Goal: Contribute content: Contribute content

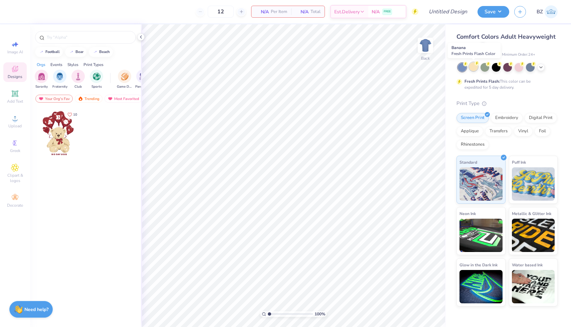
click at [474, 65] on div at bounding box center [473, 66] width 9 height 9
click at [228, 12] on input "12" at bounding box center [221, 12] width 26 height 12
type input "1"
type input "24"
click at [15, 117] on icon at bounding box center [15, 118] width 8 height 8
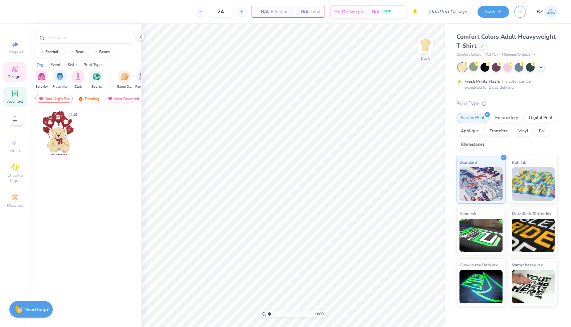
click at [13, 99] on span "Add Text" at bounding box center [15, 101] width 16 height 5
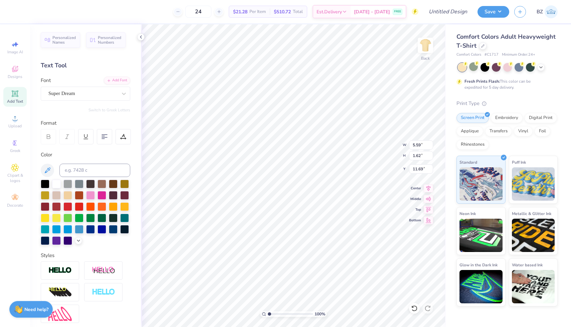
scroll to position [0, 0]
type textarea "PHI MU"
click at [117, 93] on div "Super Dream" at bounding box center [83, 93] width 70 height 10
type input "F"
click at [82, 149] on div at bounding box center [85, 146] width 72 height 7
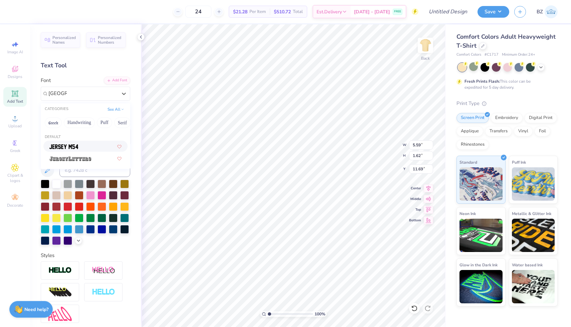
type input "[GEOGRAPHIC_DATA]"
type input "9.80"
type input "3.00"
type input "11.40"
type input "3.50"
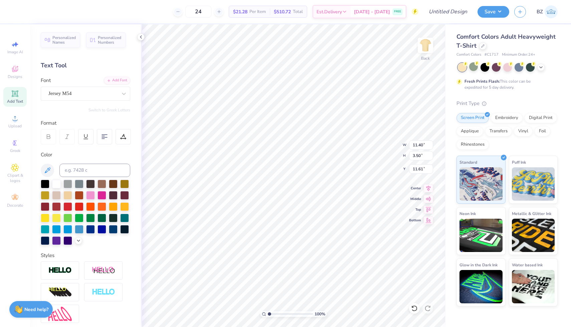
type input "7.85"
type input "2.41"
type input "3.00"
type input "5.97"
type input "1.83"
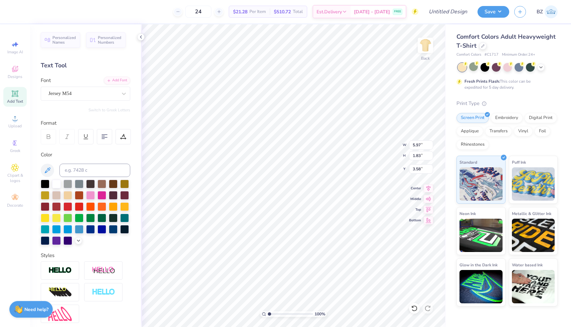
type input "3.00"
click at [5, 93] on div "Add Text" at bounding box center [14, 97] width 23 height 20
type textarea "TXT"
click at [16, 122] on icon at bounding box center [15, 118] width 8 height 8
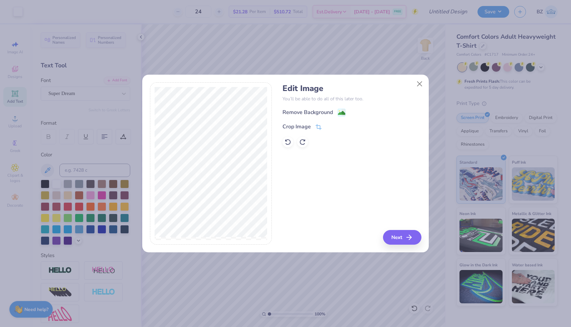
click at [339, 115] on image at bounding box center [341, 112] width 7 height 7
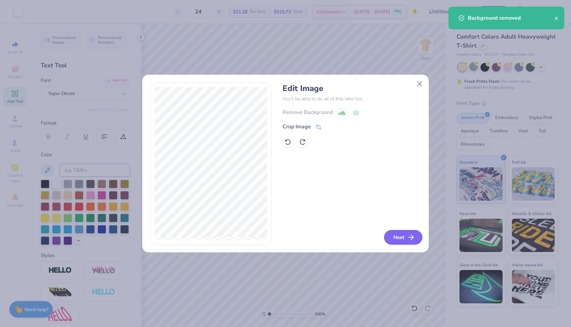
click at [384, 235] on button "Next" at bounding box center [403, 237] width 38 height 15
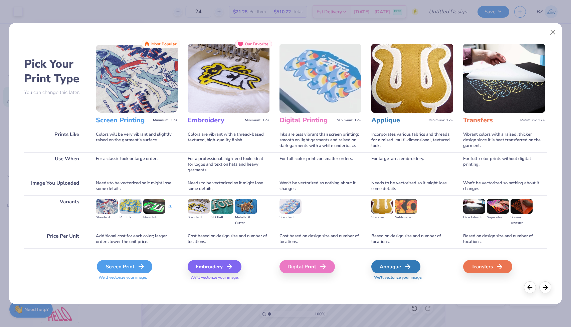
click at [134, 264] on div "Screen Print" at bounding box center [124, 266] width 55 height 13
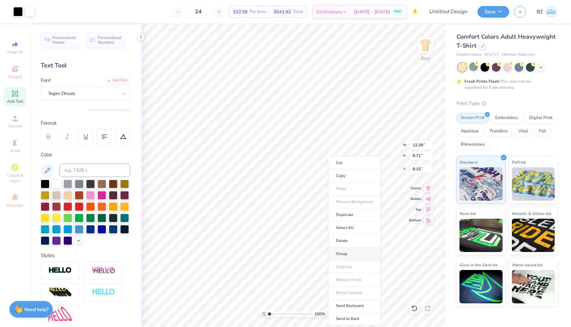
click at [348, 252] on li "Group" at bounding box center [354, 254] width 52 height 13
type input "8.91"
type input "6.27"
type input "8.14"
click at [19, 10] on div at bounding box center [17, 10] width 9 height 9
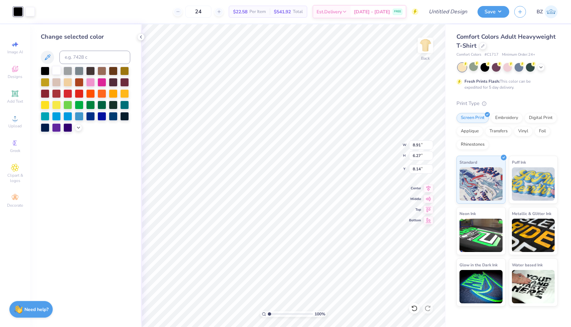
click at [55, 70] on div at bounding box center [56, 70] width 9 height 9
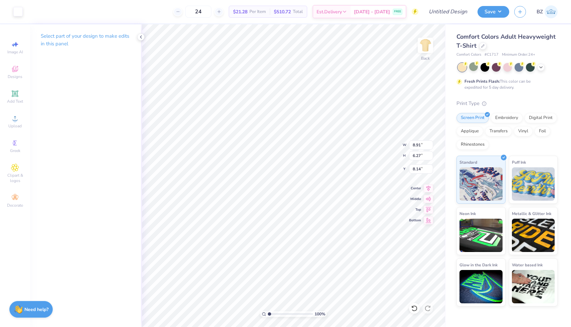
type input "7.91"
type input "5.56"
type input "8.84"
click at [15, 120] on circle at bounding box center [15, 121] width 4 height 4
click at [16, 66] on icon at bounding box center [15, 69] width 8 height 8
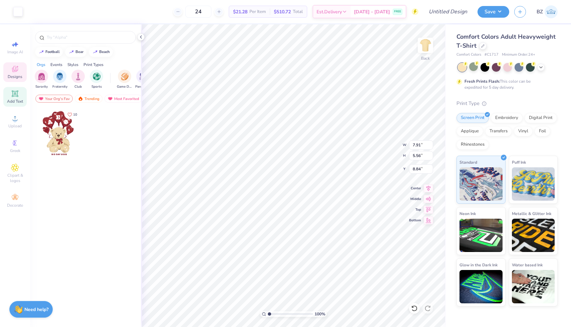
click at [16, 91] on icon at bounding box center [15, 93] width 6 height 6
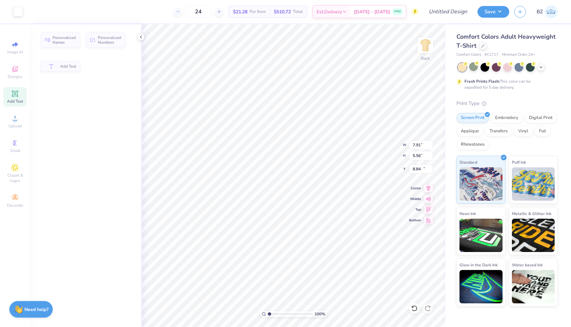
type input "5.59"
type input "1.62"
type input "11.69"
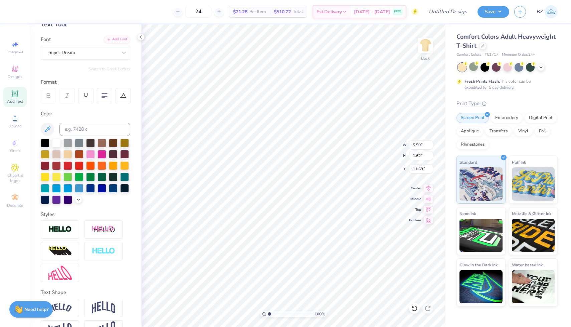
scroll to position [60, 0]
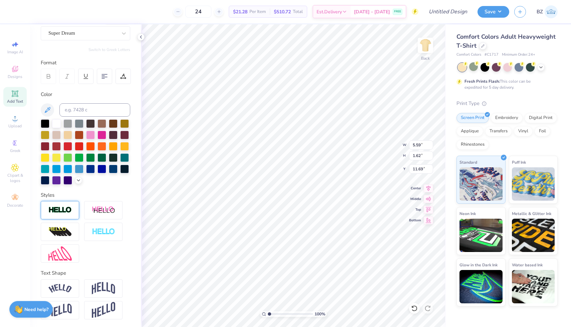
click at [63, 212] on img at bounding box center [59, 211] width 23 height 8
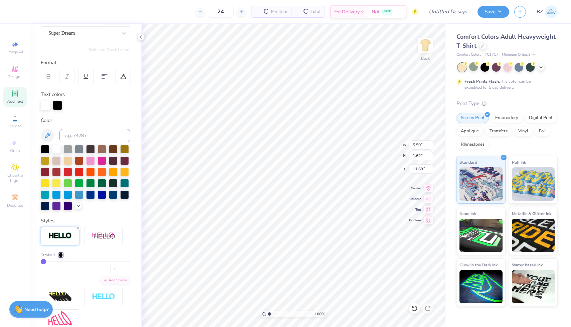
type input "5.62"
type input "1.65"
type input "11.67"
click at [58, 237] on img at bounding box center [59, 236] width 23 height 8
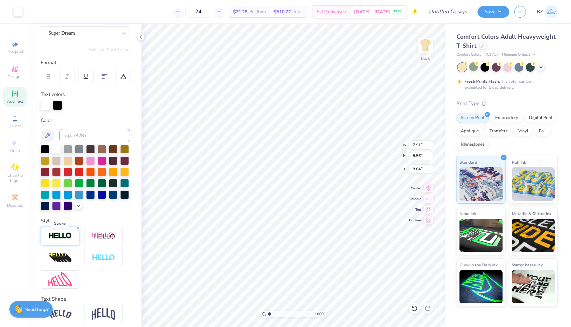
click at [60, 238] on img at bounding box center [59, 236] width 23 height 8
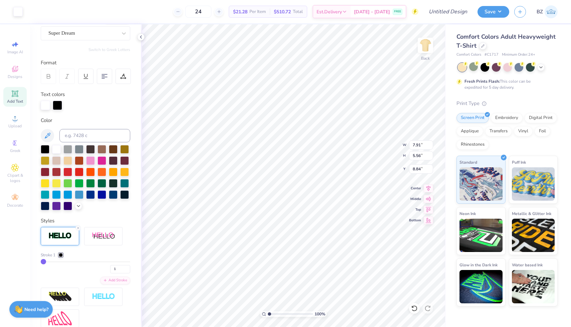
drag, startPoint x: 47, startPoint y: 261, endPoint x: 69, endPoint y: 261, distance: 22.4
click at [70, 261] on div "Stroke 1 1" at bounding box center [85, 262] width 89 height 21
type input "3"
type input "7"
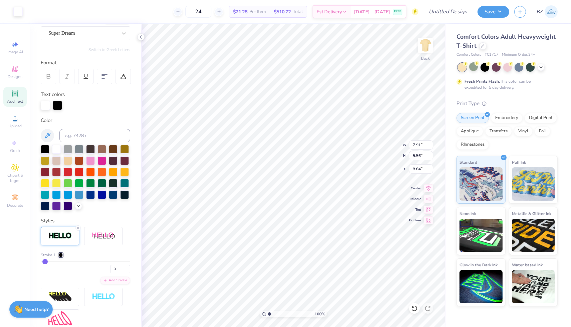
type input "7"
type input "12"
type input "22"
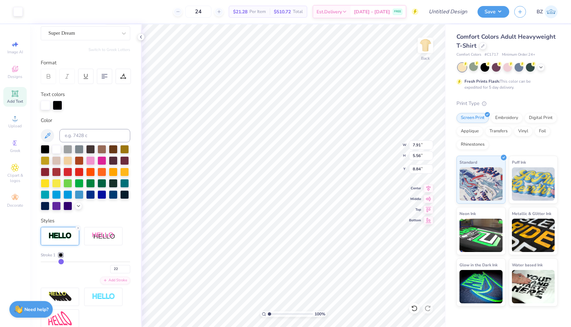
type input "29"
type input "33"
type input "37"
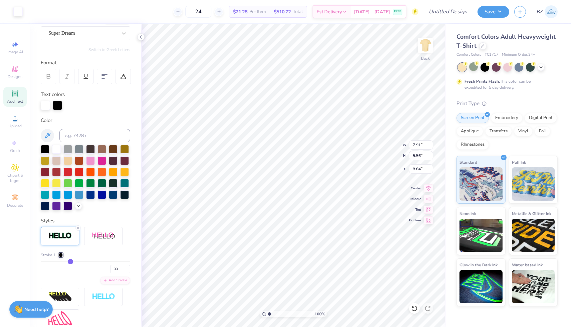
type input "37"
type input "39"
type input "41"
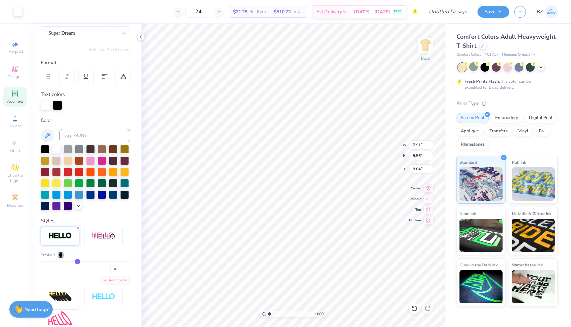
drag, startPoint x: 43, startPoint y: 260, endPoint x: 77, endPoint y: 260, distance: 34.0
type input "41"
click at [77, 262] on input "range" at bounding box center [85, 262] width 89 height 1
click at [55, 108] on div at bounding box center [57, 104] width 9 height 9
type input "43"
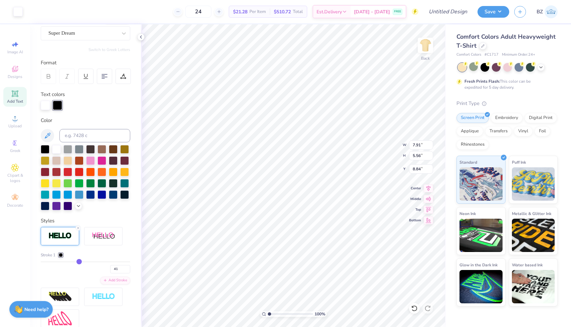
type input "43"
type input "40"
type input "37"
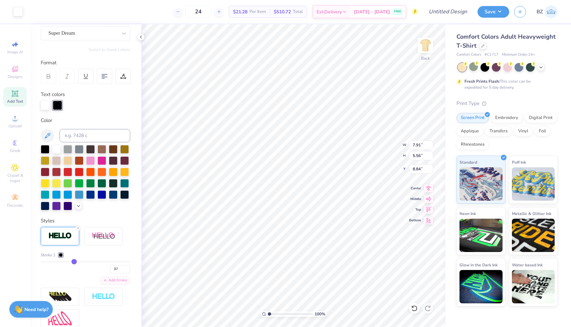
type input "34"
type input "27"
type input "23"
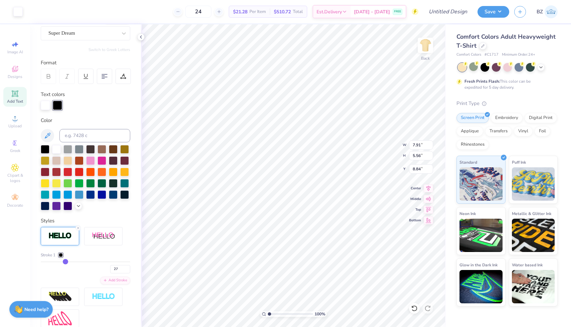
type input "23"
type input "19"
type input "16"
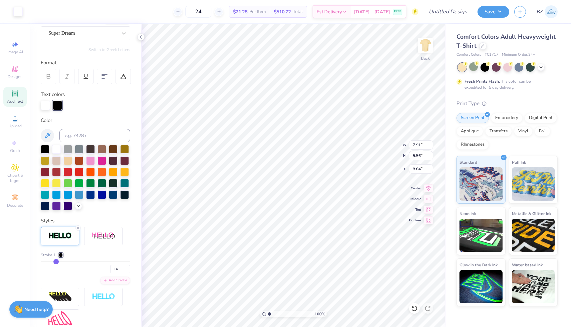
type input "15"
type input "13"
type input "12"
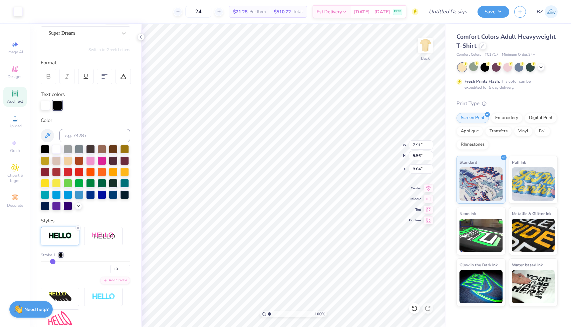
type input "12"
type input "11"
drag, startPoint x: 79, startPoint y: 262, endPoint x: 51, endPoint y: 262, distance: 27.7
type input "11"
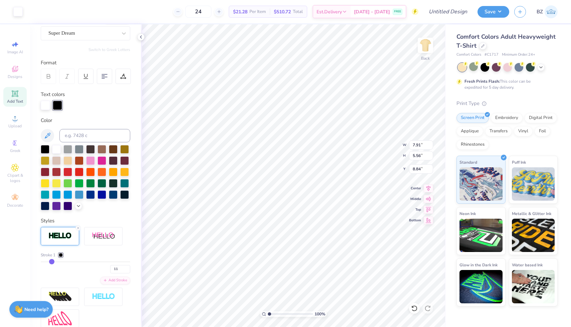
click at [51, 262] on input "range" at bounding box center [85, 262] width 89 height 1
type input "3.24"
type input "5.13"
type input "15.01"
type input "16.01"
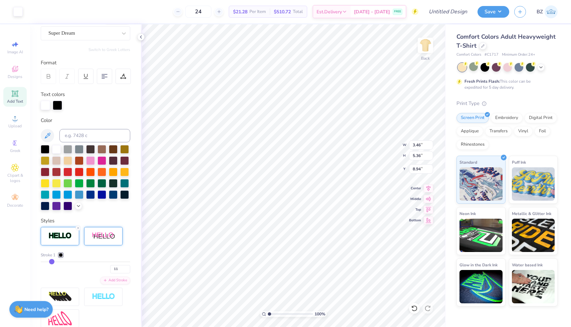
type input "16.98"
type input "9.04"
click at [120, 280] on div "Add Stroke" at bounding box center [115, 280] width 30 height 8
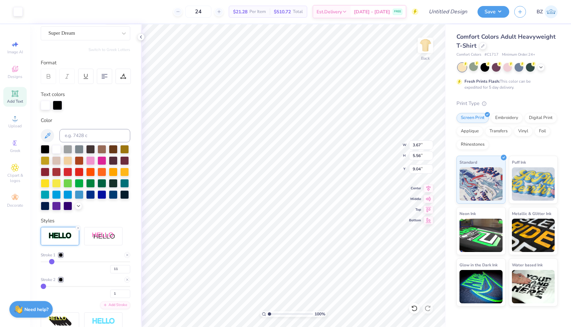
type input "12"
type input "14"
type input "15"
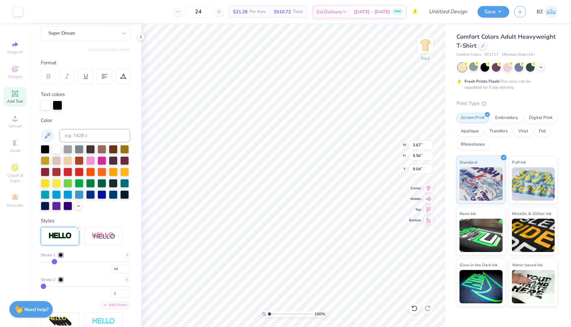
type input "15"
type input "27"
type input "35"
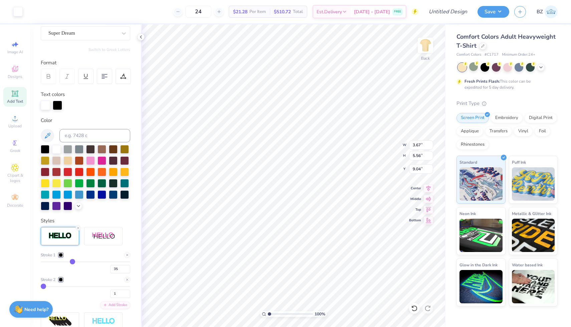
type input "45"
type input "56"
type input "63"
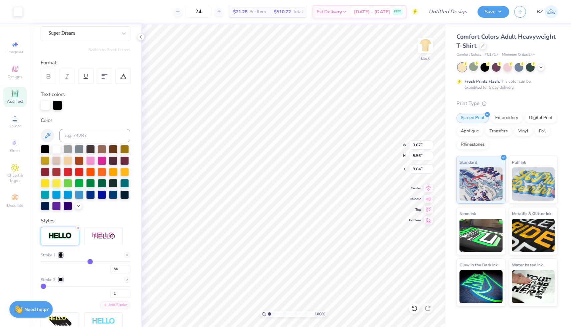
type input "63"
type input "70"
type input "74"
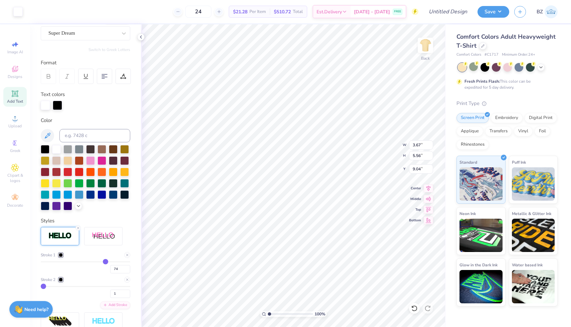
type input "76"
type input "78"
type input "79"
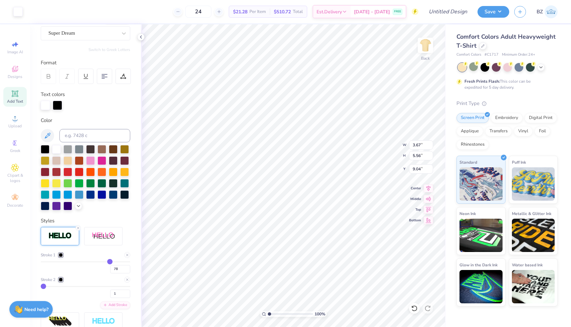
type input "79"
type input "78"
type input "77"
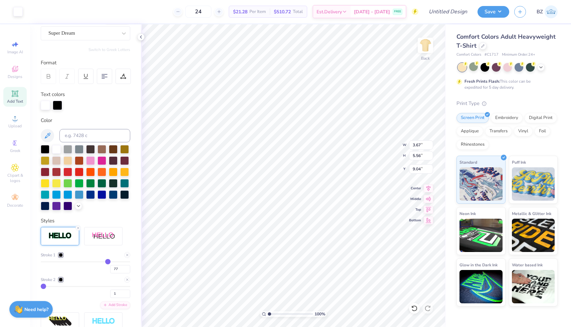
drag, startPoint x: 52, startPoint y: 261, endPoint x: 107, endPoint y: 261, distance: 54.7
type input "77"
click at [108, 262] on input "range" at bounding box center [85, 262] width 89 height 1
type input "6.58"
type input "11.68"
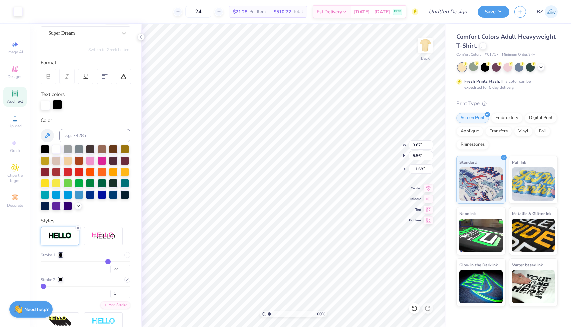
click at [57, 105] on div at bounding box center [57, 104] width 9 height 9
type input "11.69"
click at [107, 73] on icon at bounding box center [104, 76] width 6 height 6
click at [107, 80] on div at bounding box center [104, 76] width 15 height 15
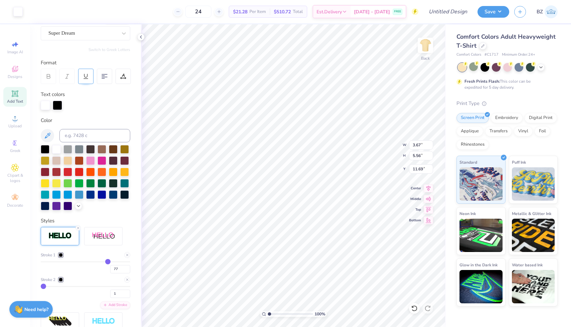
click at [86, 76] on icon at bounding box center [85, 75] width 3 height 3
click at [88, 78] on icon at bounding box center [86, 76] width 6 height 6
click at [102, 160] on div at bounding box center [101, 160] width 9 height 9
click at [101, 159] on div at bounding box center [101, 160] width 9 height 9
click at [18, 14] on div at bounding box center [17, 10] width 9 height 9
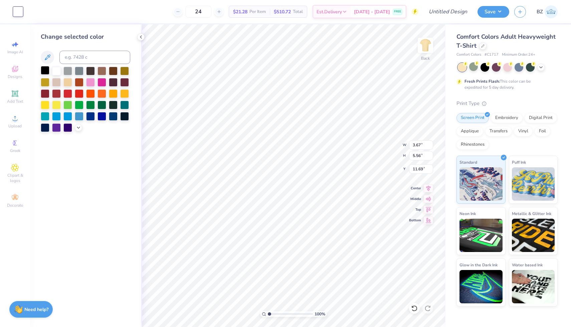
click at [44, 72] on div at bounding box center [45, 70] width 9 height 9
click at [54, 72] on div at bounding box center [56, 70] width 9 height 9
click at [46, 70] on div at bounding box center [45, 70] width 9 height 9
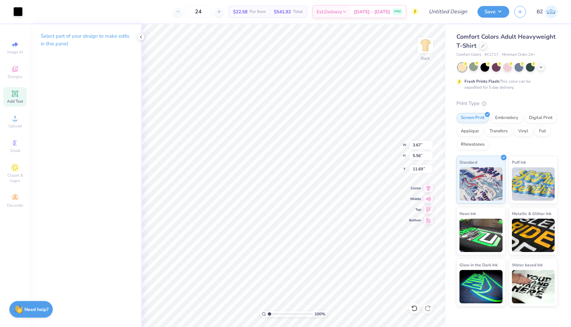
click at [15, 103] on span "Add Text" at bounding box center [15, 101] width 16 height 5
type input "5.59"
type input "1.62"
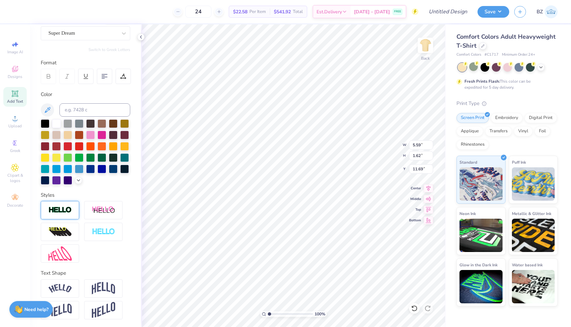
click at [63, 208] on img at bounding box center [59, 211] width 23 height 8
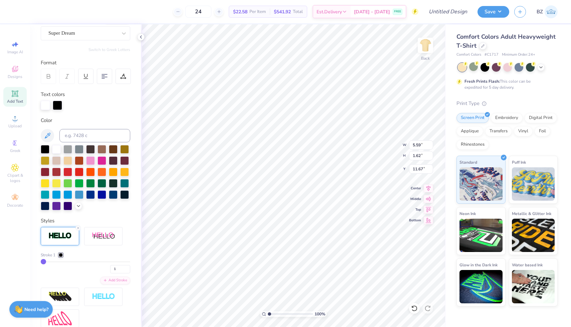
type input "5.62"
type input "1.65"
type input "11.67"
type input "4"
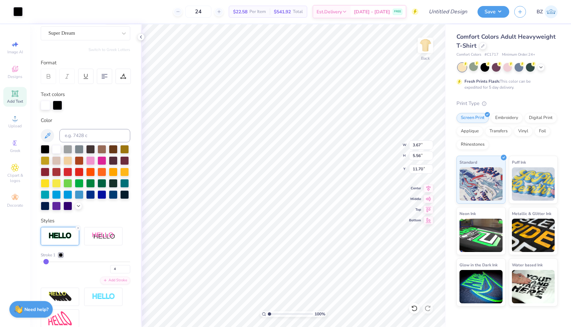
type input "9"
type input "19"
type input "26"
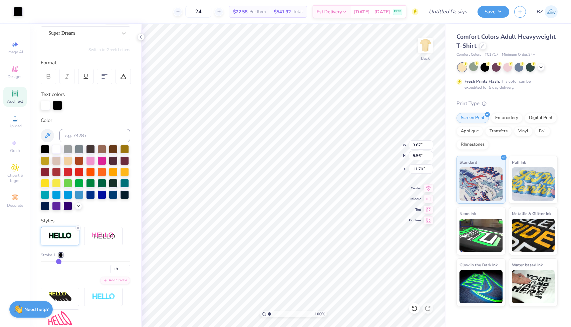
type input "26"
type input "36"
type input "43"
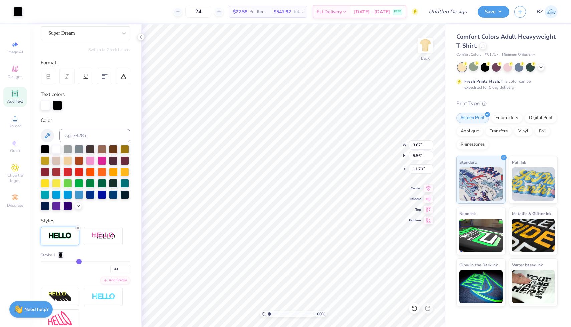
type input "47"
type input "50"
type input "51"
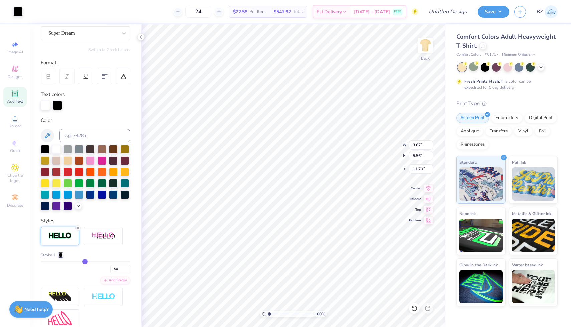
type input "51"
drag, startPoint x: 44, startPoint y: 261, endPoint x: 86, endPoint y: 261, distance: 41.7
type input "52"
click at [86, 262] on input "range" at bounding box center [85, 262] width 89 height 1
type input "52"
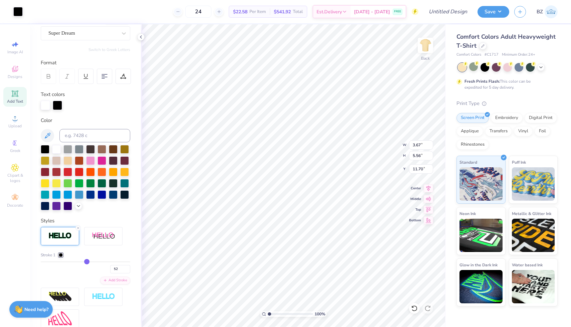
click at [60, 256] on div at bounding box center [61, 255] width 4 height 4
click at [61, 255] on div at bounding box center [61, 255] width 4 height 4
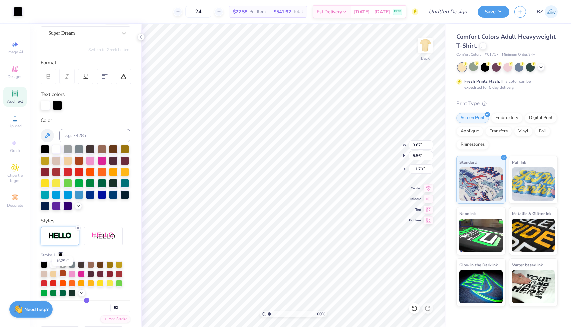
click at [62, 274] on div at bounding box center [62, 273] width 7 height 7
type input "11.71"
click at [9, 120] on div "Upload" at bounding box center [14, 122] width 23 height 20
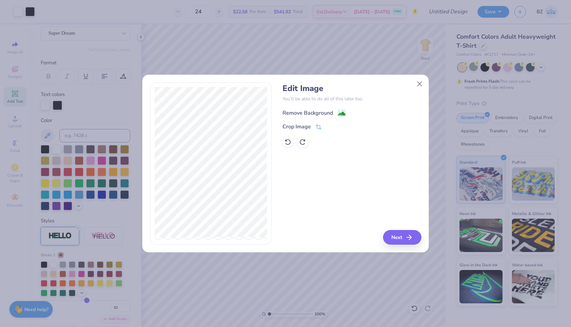
click at [338, 111] on image at bounding box center [341, 113] width 7 height 7
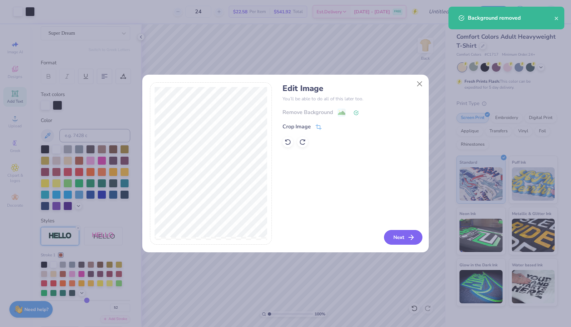
click at [392, 233] on button "Next" at bounding box center [403, 237] width 38 height 15
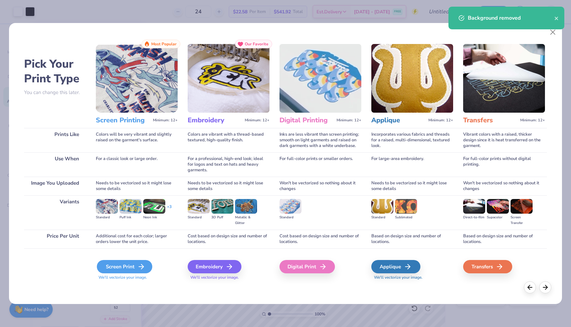
click at [130, 270] on div "Screen Print" at bounding box center [124, 266] width 55 height 13
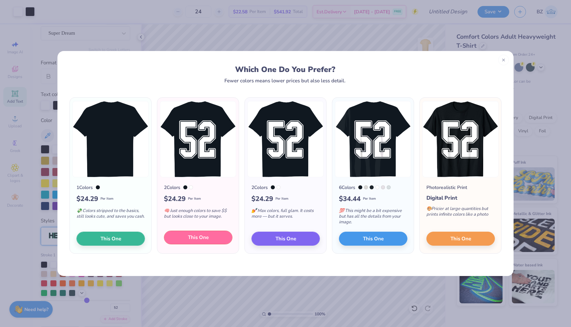
click at [193, 239] on span "This One" at bounding box center [198, 238] width 21 height 8
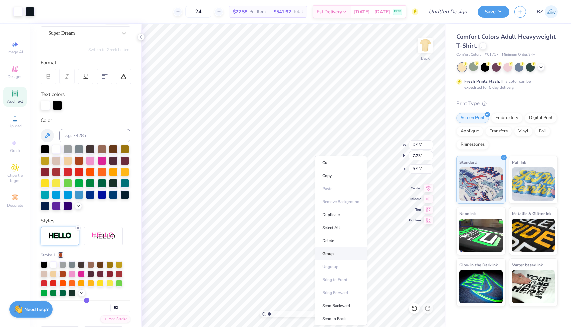
click at [332, 250] on li "Group" at bounding box center [340, 254] width 52 height 13
type input "8.88"
type input "8.81"
type input "9.17"
type input "6.95"
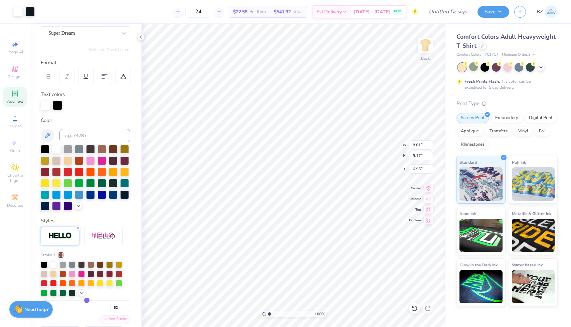
type input "9.06"
type input "9.42"
type input "6.57"
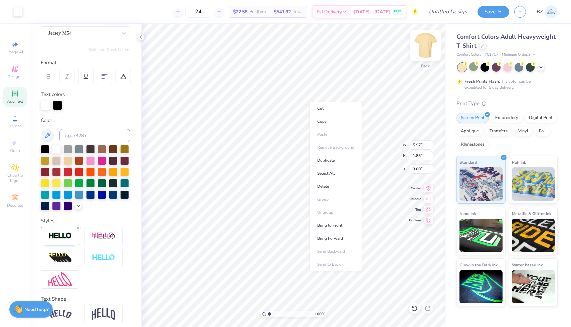
type input "6.00"
type input "1.86"
type input "2.98"
click at [323, 122] on li "Copy" at bounding box center [335, 121] width 52 height 13
click at [425, 50] on img at bounding box center [425, 45] width 27 height 27
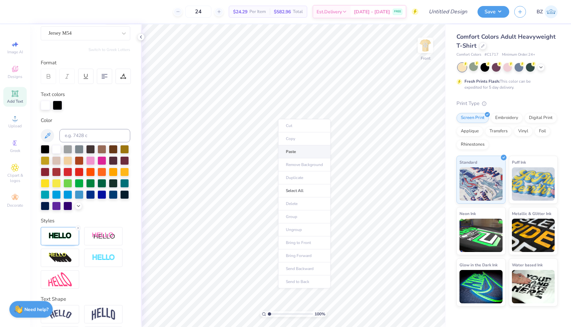
click at [289, 148] on li "Paste" at bounding box center [304, 151] width 52 height 13
type input "10.99"
type input "3.41"
type input "5.40"
click at [59, 104] on div at bounding box center [57, 104] width 9 height 9
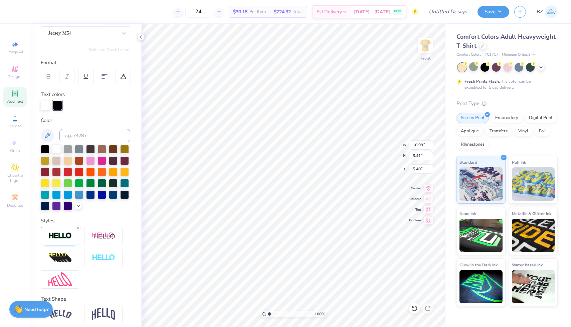
click at [56, 146] on div at bounding box center [56, 148] width 9 height 9
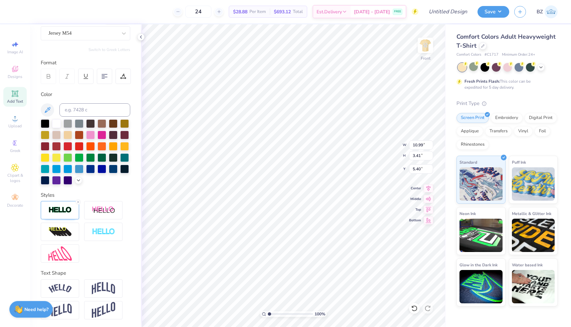
type input "12.14"
type input "3.76"
type input "3.00"
click at [422, 49] on img at bounding box center [425, 45] width 27 height 27
click at [286, 177] on li "Copy" at bounding box center [297, 175] width 52 height 13
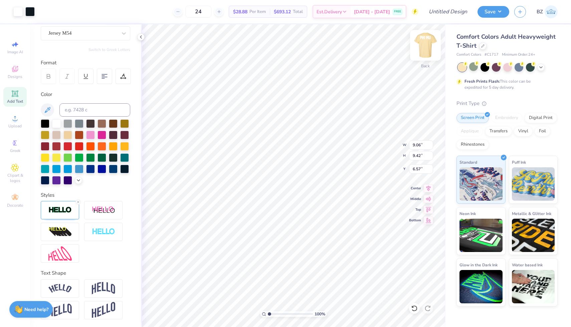
click at [428, 51] on img at bounding box center [425, 45] width 27 height 27
click at [287, 191] on li "Paste" at bounding box center [296, 189] width 52 height 13
type input "10.99"
type input "11.43"
type input "8.03"
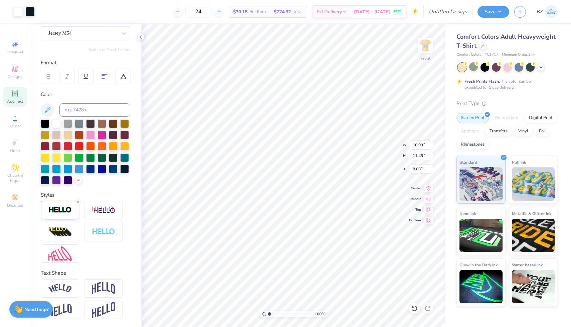
type input "9.31"
type input "9.68"
type input "7.95"
click at [429, 43] on img at bounding box center [425, 45] width 27 height 27
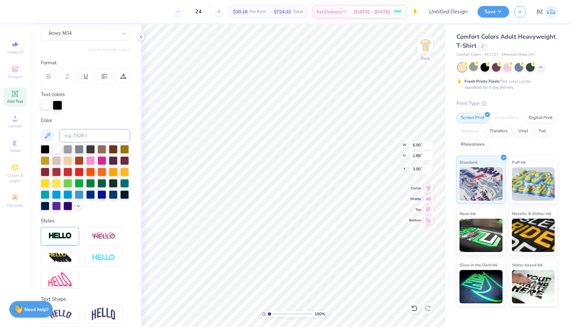
click at [46, 109] on div at bounding box center [45, 104] width 9 height 9
click at [58, 150] on div at bounding box center [56, 148] width 9 height 9
click at [55, 147] on div at bounding box center [56, 148] width 9 height 9
click at [60, 104] on div at bounding box center [57, 104] width 9 height 9
click at [57, 149] on div at bounding box center [56, 149] width 9 height 9
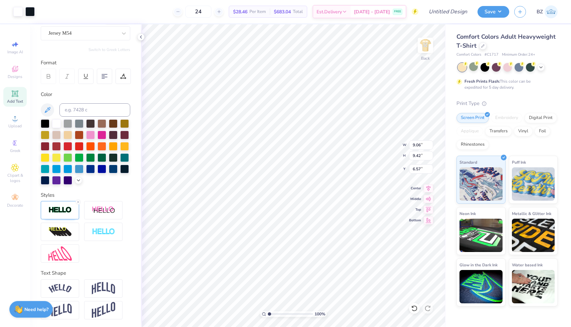
type input "8.12"
type input "8.44"
type input "7.55"
type input "8.93"
type input "9.29"
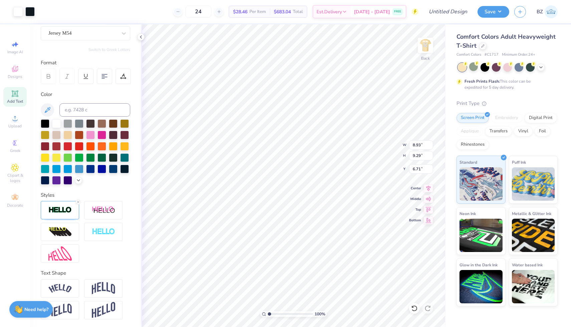
type input "6.57"
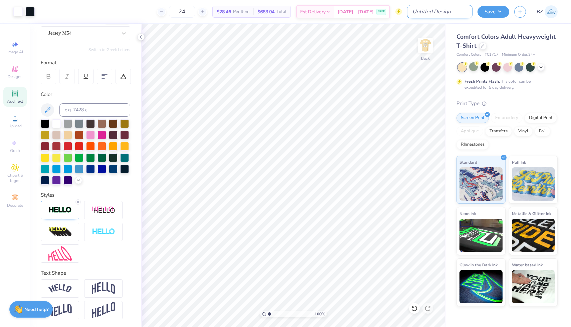
click at [438, 11] on input "Design Title" at bounding box center [439, 11] width 65 height 13
type input "jersey like shirt"
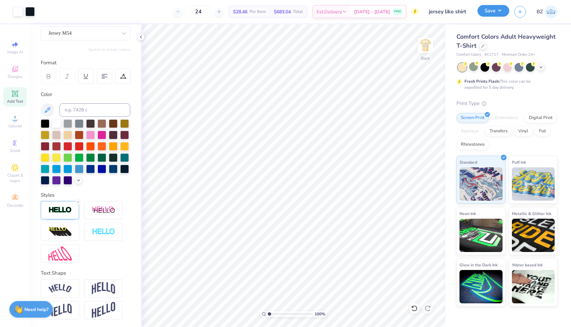
click at [492, 12] on button "Save" at bounding box center [493, 11] width 32 height 12
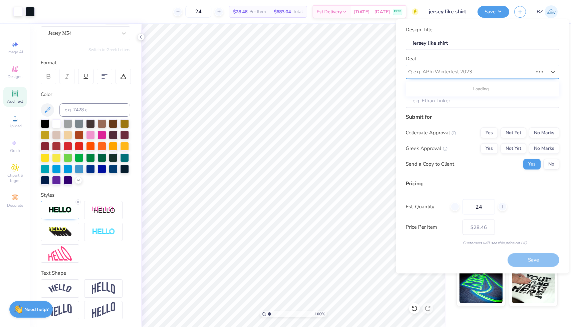
click at [473, 69] on div at bounding box center [472, 71] width 119 height 9
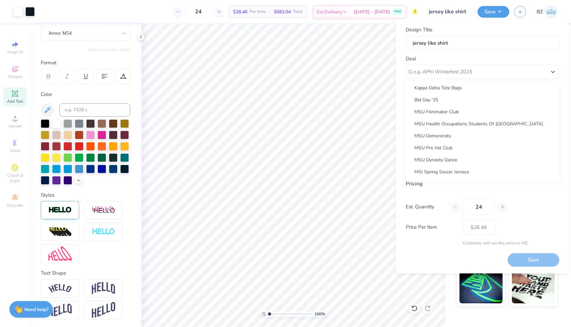
scroll to position [0, 0]
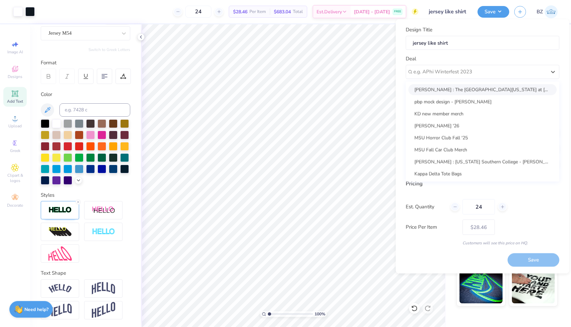
click at [481, 95] on div "[PERSON_NAME] : The [GEOGRAPHIC_DATA][US_STATE] at [GEOGRAPHIC_DATA][PERSON_NAM…" at bounding box center [482, 89] width 148 height 11
type input "[PERSON_NAME]"
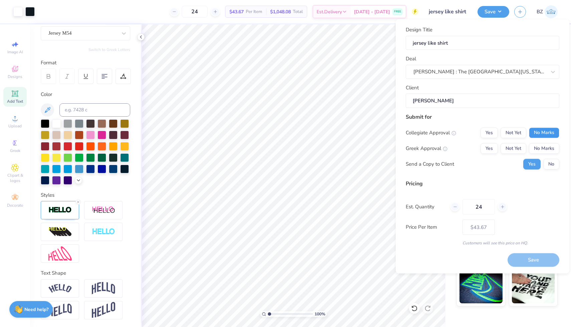
click at [547, 137] on button "No Marks" at bounding box center [544, 132] width 30 height 11
click at [505, 145] on button "Not Yet" at bounding box center [513, 148] width 26 height 11
click at [495, 146] on button "Yes" at bounding box center [488, 148] width 17 height 11
click at [537, 257] on button "Save" at bounding box center [533, 261] width 52 height 14
type input "$34.51"
